Goal: Information Seeking & Learning: Learn about a topic

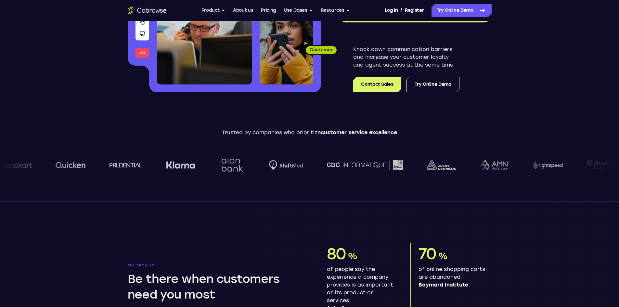
scroll to position [130, 0]
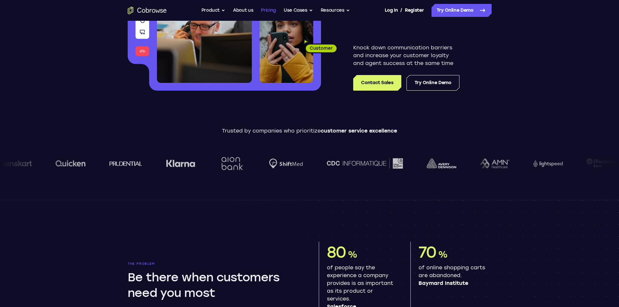
click at [265, 11] on link "Pricing" at bounding box center [268, 10] width 15 height 13
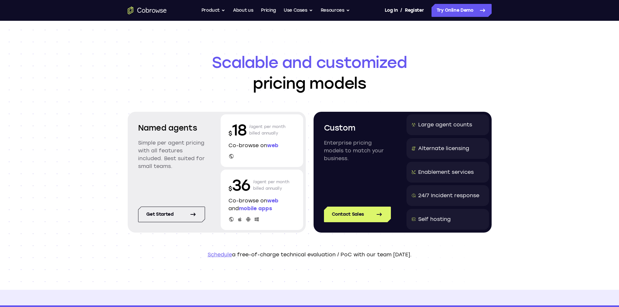
scroll to position [32, 0]
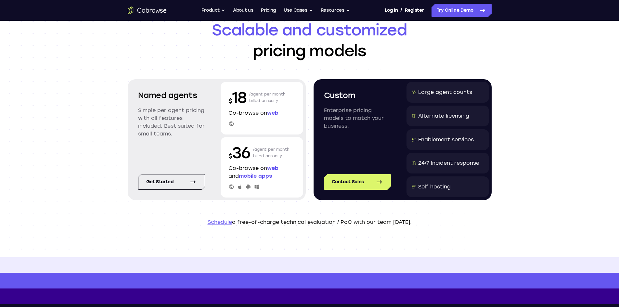
click at [434, 93] on div "Large agent counts" at bounding box center [445, 92] width 54 height 8
drag, startPoint x: 426, startPoint y: 92, endPoint x: 401, endPoint y: 92, distance: 25.3
click at [401, 92] on div "Custom Enterprise pricing models to match your business. Contact Sales Large ag…" at bounding box center [402, 139] width 178 height 121
click at [361, 112] on p "Enterprise pricing models to match your business." at bounding box center [357, 118] width 67 height 23
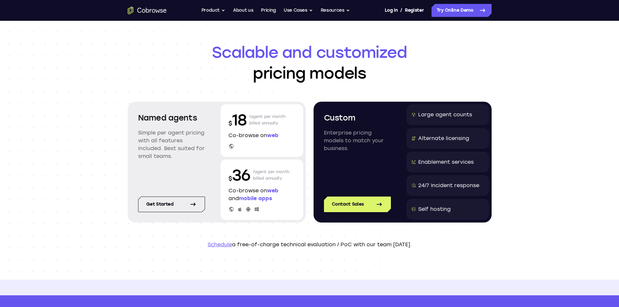
scroll to position [0, 0]
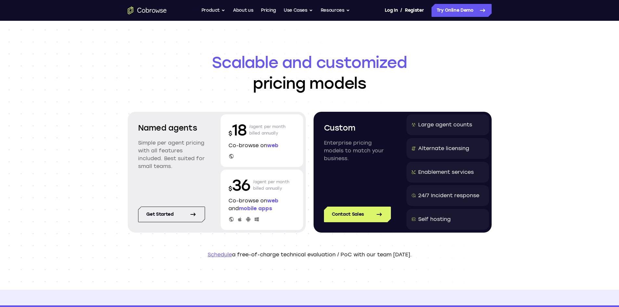
click at [438, 146] on div "Alternate licensing" at bounding box center [443, 149] width 51 height 8
